Goal: Task Accomplishment & Management: Manage account settings

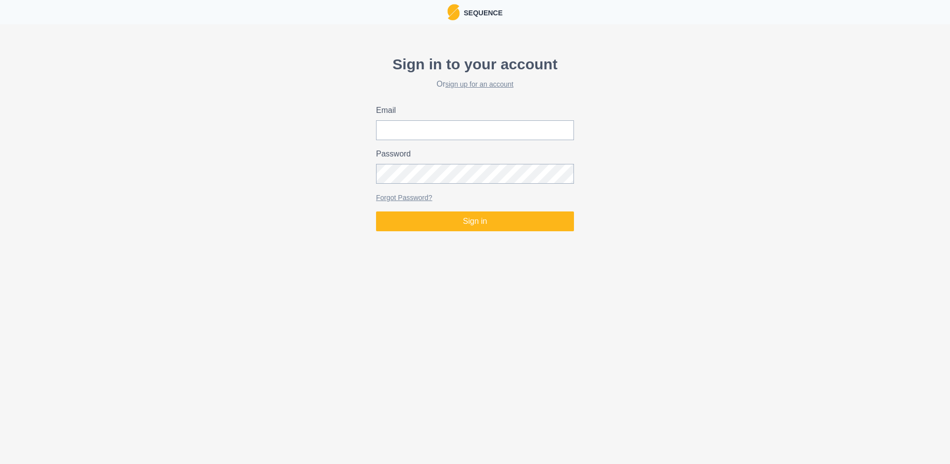
click at [645, 131] on div "Sign in to your account Or sign up for an account Email Password Forgot Passwor…" at bounding box center [475, 142] width 950 height 186
click at [522, 127] on input "Email" at bounding box center [475, 130] width 198 height 20
type input "[EMAIL_ADDRESS][DOMAIN_NAME]"
click at [376, 211] on button "Sign in" at bounding box center [475, 221] width 198 height 20
click at [619, 188] on div "Sign in to your account Or sign up for an account Email [EMAIL_ADDRESS][DOMAIN_…" at bounding box center [475, 142] width 950 height 186
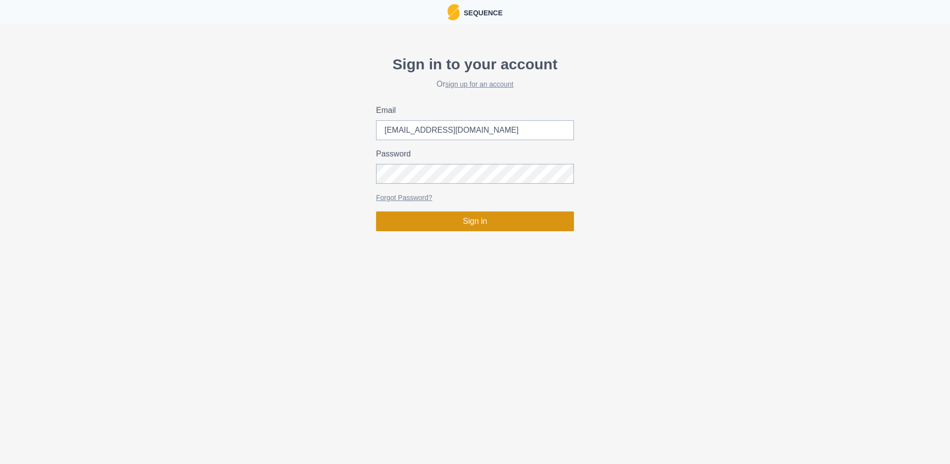
click at [475, 223] on button "Sign in" at bounding box center [475, 221] width 198 height 20
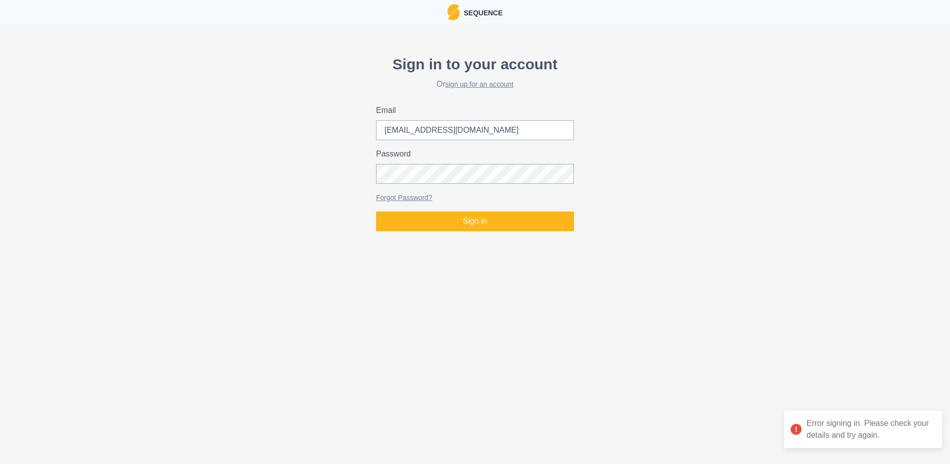
click at [449, 157] on label "Password" at bounding box center [472, 154] width 192 height 12
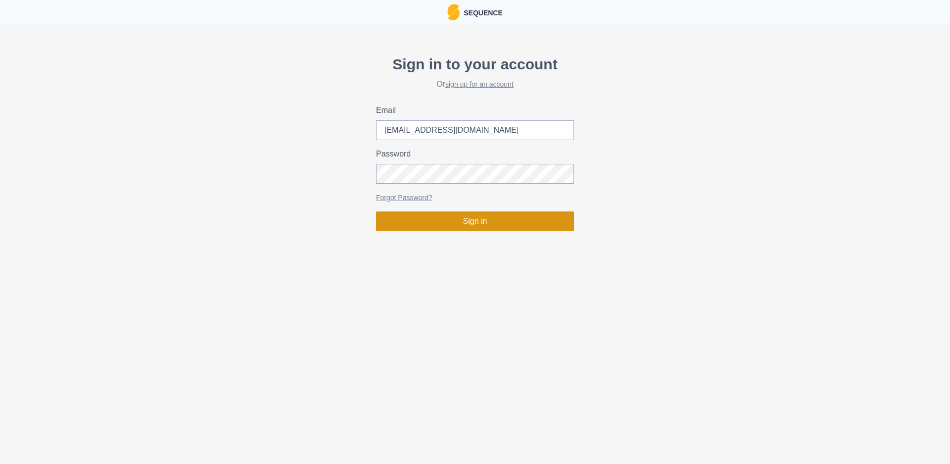
click at [478, 227] on button "Sign in" at bounding box center [475, 221] width 198 height 20
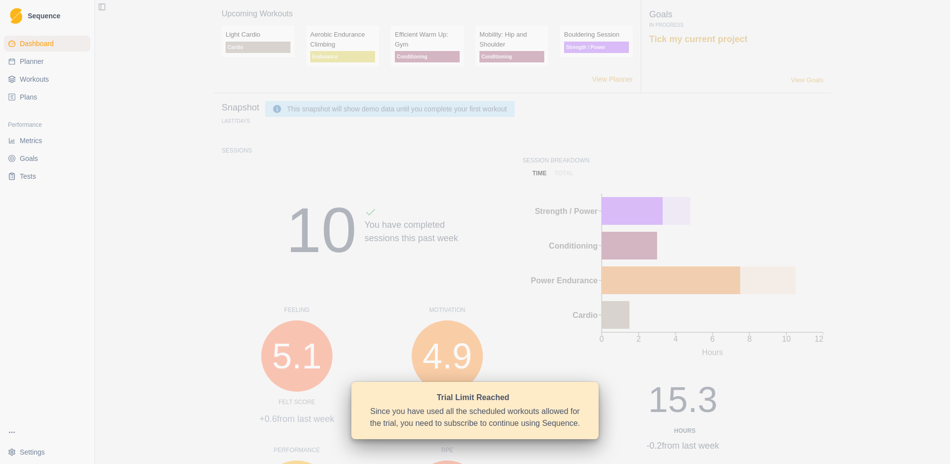
click at [33, 59] on span "Planner" at bounding box center [32, 61] width 24 height 10
select select "month"
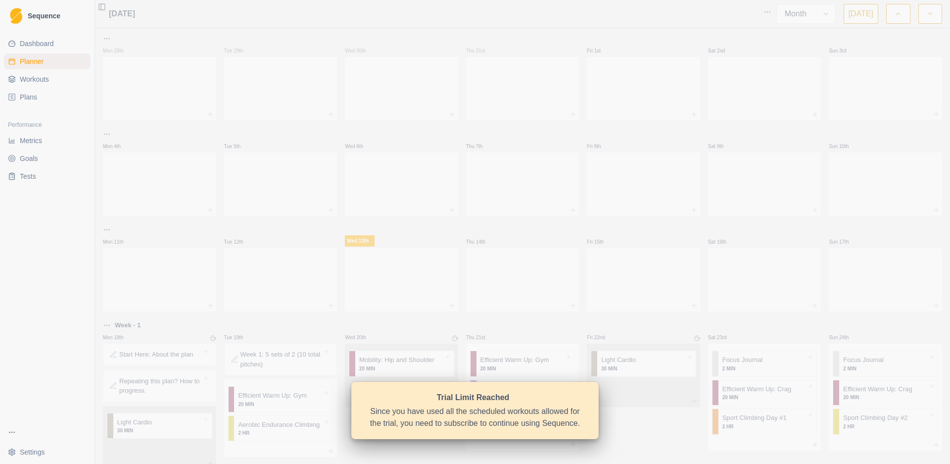
click at [486, 414] on div "Since you have used all the scheduled workouts allowed for the trial, you need …" at bounding box center [475, 417] width 218 height 24
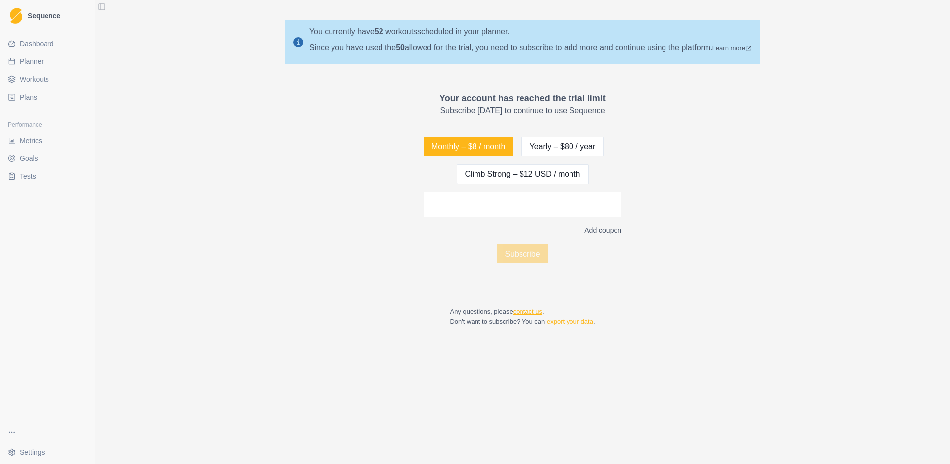
click at [529, 310] on link "contact us" at bounding box center [527, 311] width 29 height 7
click at [525, 314] on link "contact us" at bounding box center [527, 311] width 29 height 7
click at [58, 13] on span "Sequence" at bounding box center [44, 15] width 33 height 7
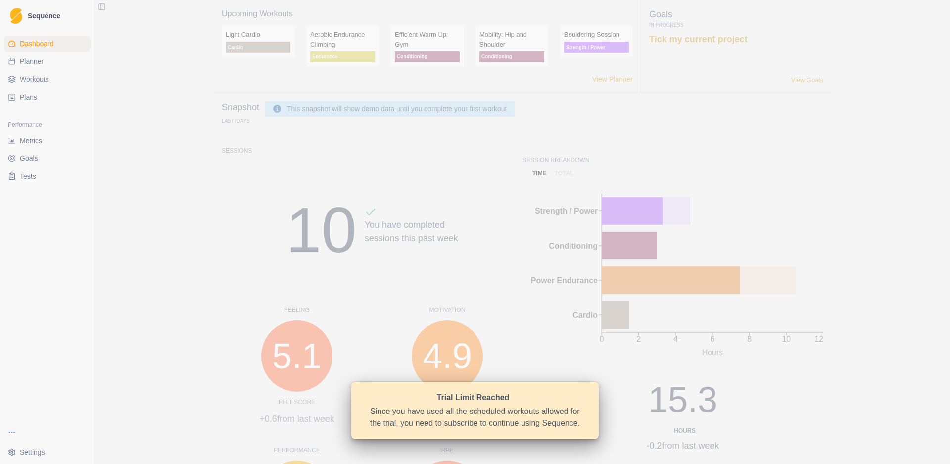
click at [461, 409] on div "Since you have used all the scheduled workouts allowed for the trial, you need …" at bounding box center [475, 417] width 218 height 24
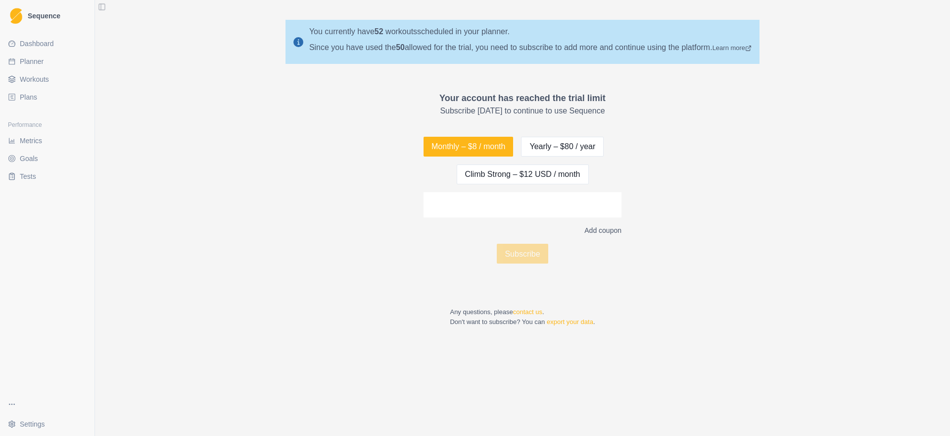
click at [36, 18] on span "Sequence" at bounding box center [44, 15] width 33 height 7
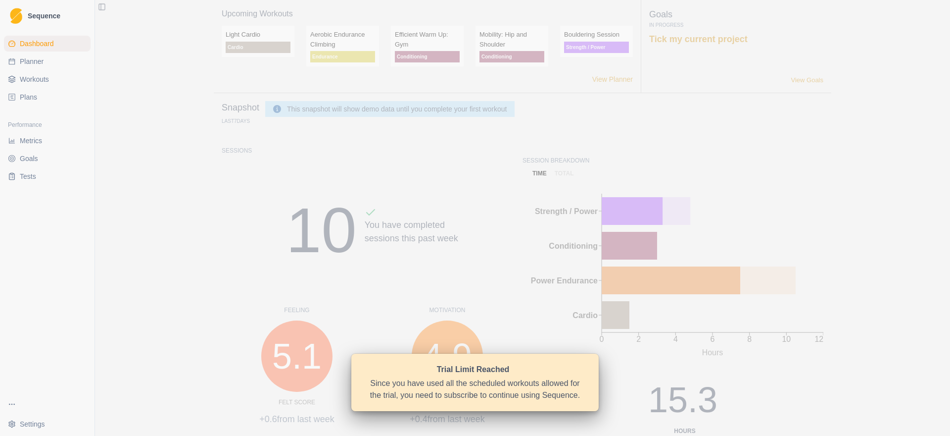
click at [39, 10] on link "Sequence" at bounding box center [47, 16] width 87 height 24
click at [449, 365] on div "Trial Limit Reached" at bounding box center [473, 369] width 214 height 12
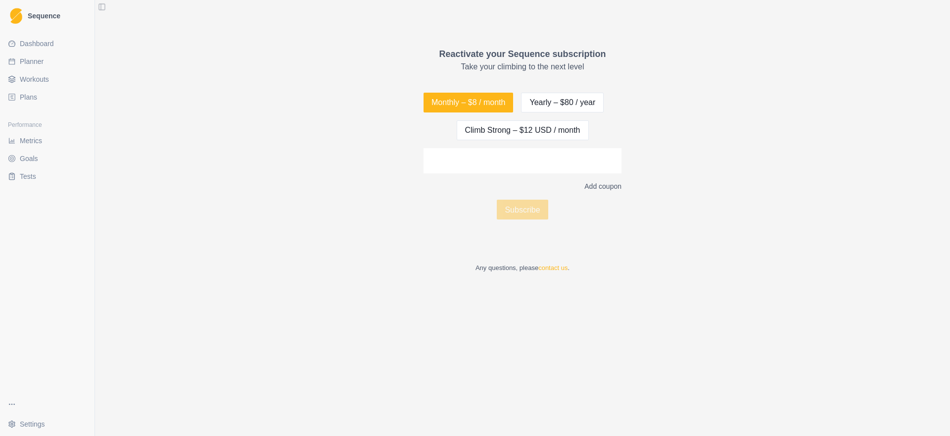
click at [32, 48] on span "Dashboard" at bounding box center [37, 44] width 34 height 10
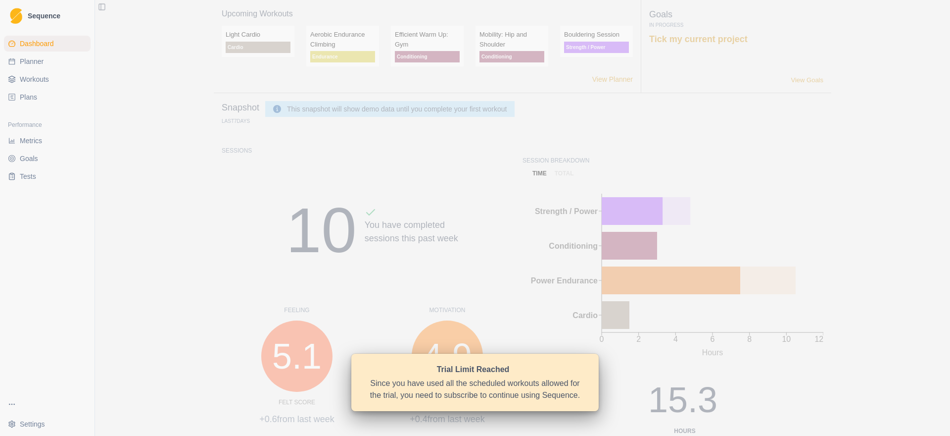
click at [32, 48] on span "Dashboard" at bounding box center [37, 44] width 34 height 10
click at [457, 384] on div "Since you have used all the scheduled workouts allowed for the trial, you need …" at bounding box center [475, 389] width 218 height 24
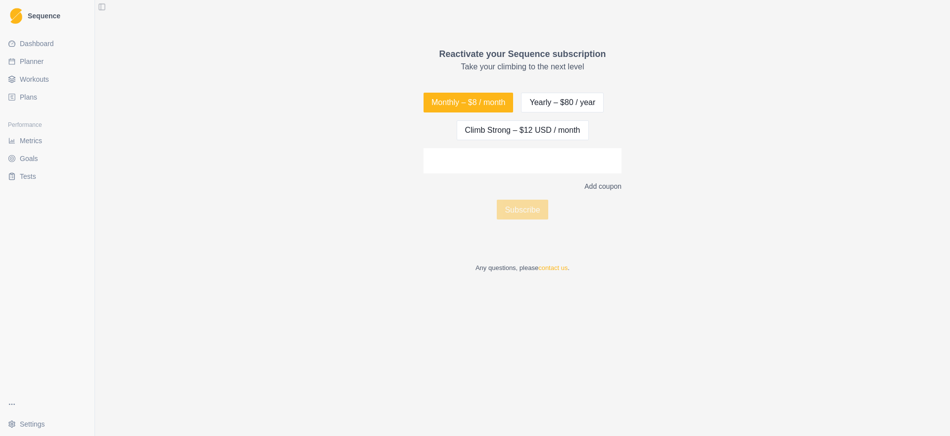
click at [102, 7] on button "Toggle Sidebar" at bounding box center [102, 7] width 14 height 14
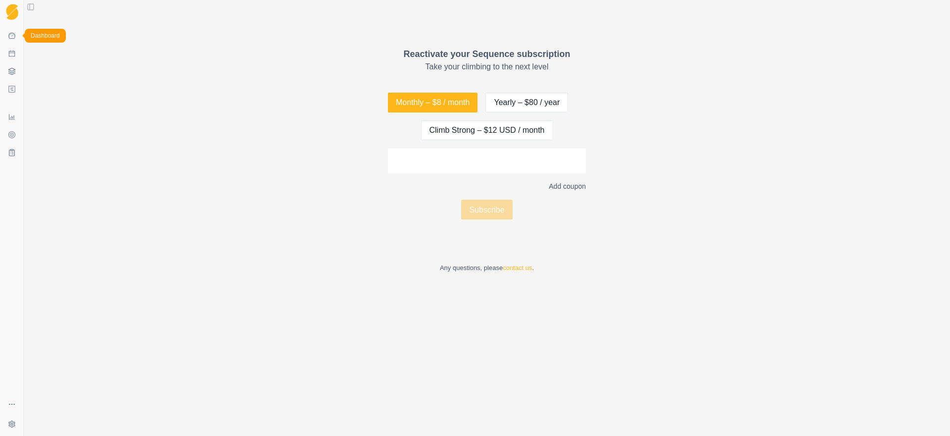
click at [14, 31] on link "Dashboard" at bounding box center [12, 36] width 16 height 16
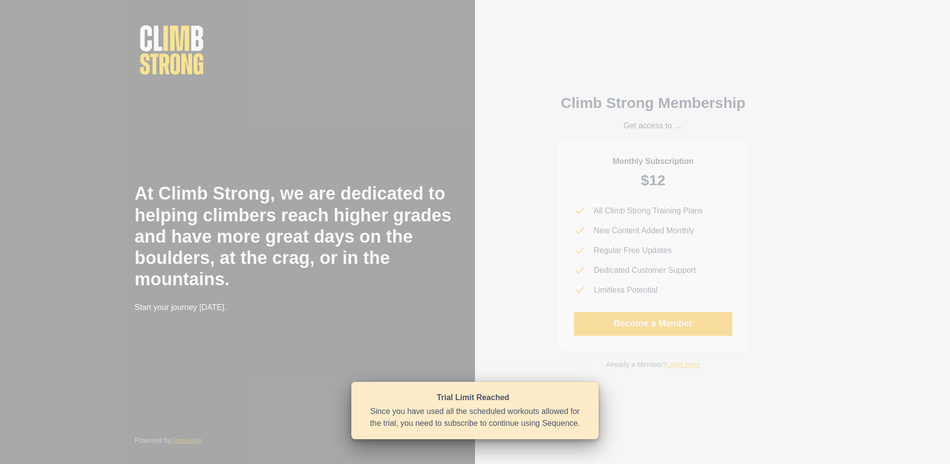
click at [750, 395] on div "Climb Strong Membership Get access to .... Monthly Subscription $12 All Climb S…" at bounding box center [653, 232] width 356 height 464
click at [509, 427] on div "Since you have used all the scheduled workouts allowed for the trial, you need …" at bounding box center [475, 417] width 218 height 24
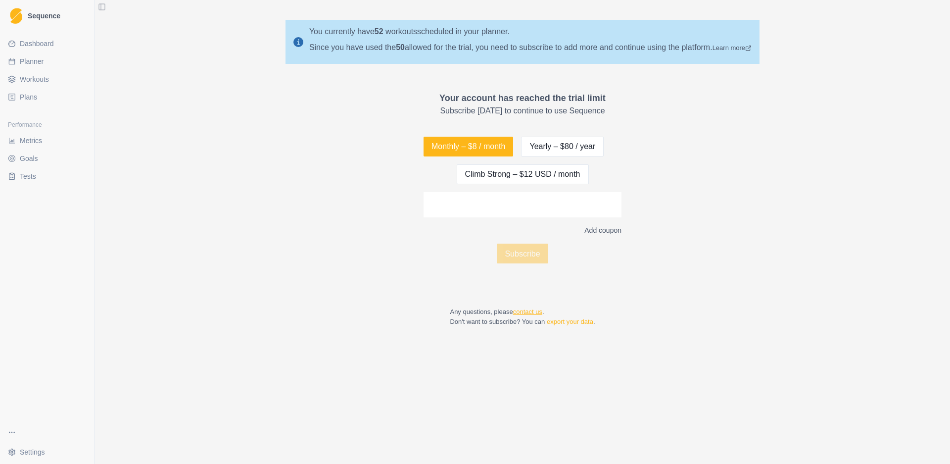
click at [533, 311] on link "contact us" at bounding box center [527, 311] width 29 height 7
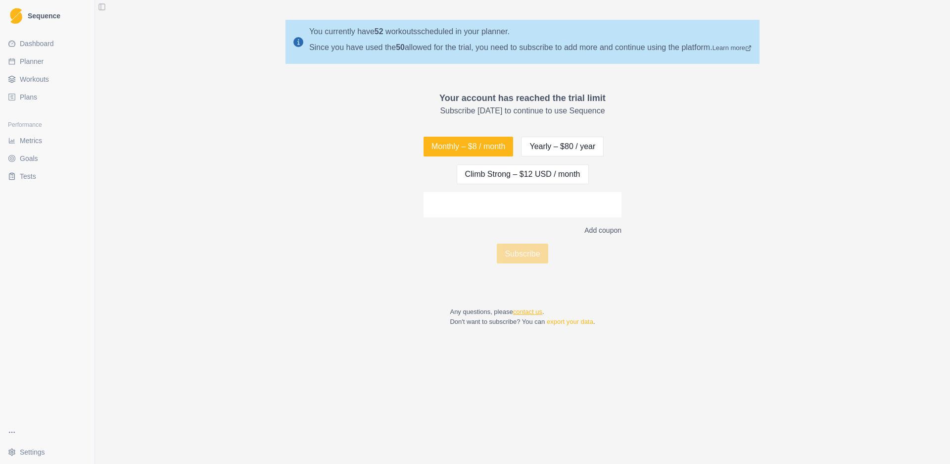
click at [533, 311] on link "contact us" at bounding box center [527, 311] width 29 height 7
click at [744, 49] on link "Learn more" at bounding box center [732, 47] width 39 height 7
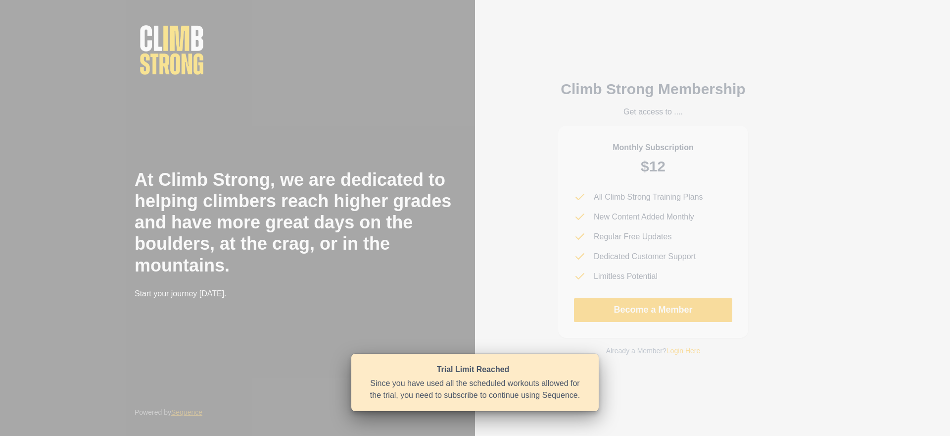
click at [643, 363] on div "Climb Strong Membership Get access to .... Monthly Subscription $12 All Climb S…" at bounding box center [653, 217] width 222 height 323
